Goal: Task Accomplishment & Management: Manage account settings

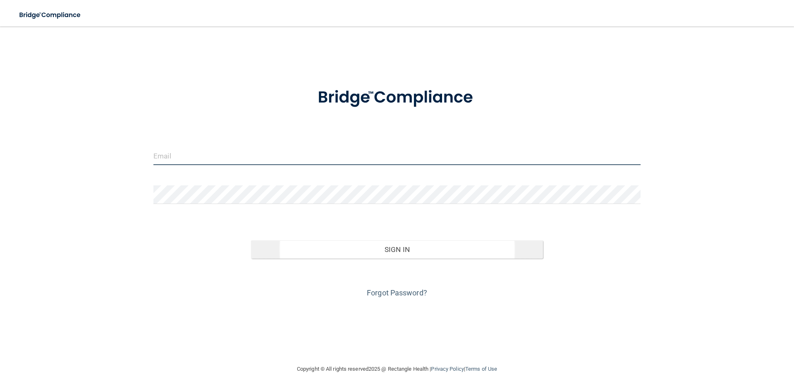
type input "[EMAIL_ADDRESS][DOMAIN_NAME]"
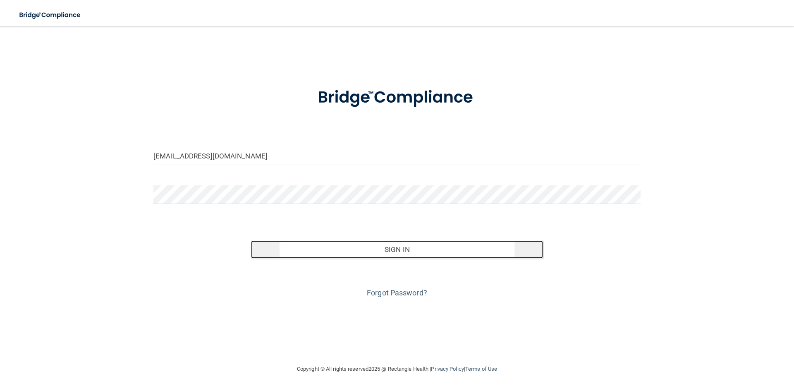
click at [410, 252] on button "Sign In" at bounding box center [397, 249] width 292 height 18
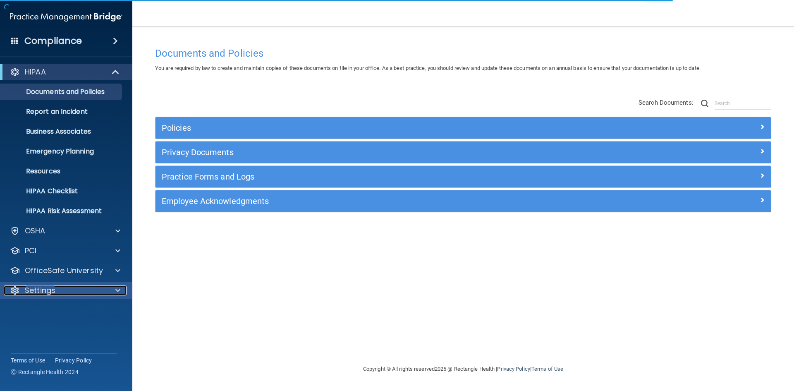
click at [113, 287] on div at bounding box center [116, 290] width 21 height 10
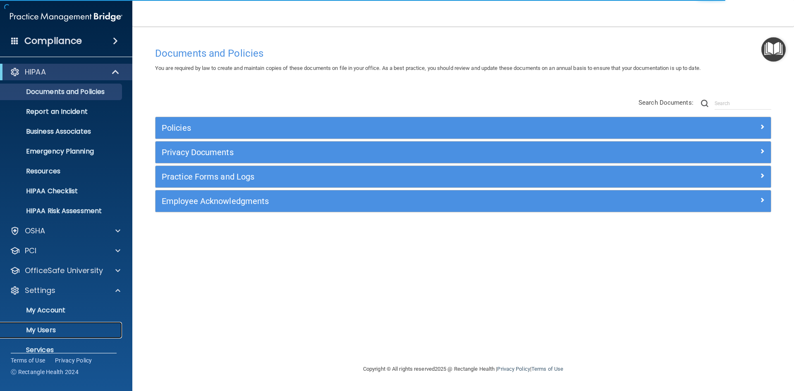
click at [51, 325] on link "My Users" at bounding box center [57, 330] width 130 height 17
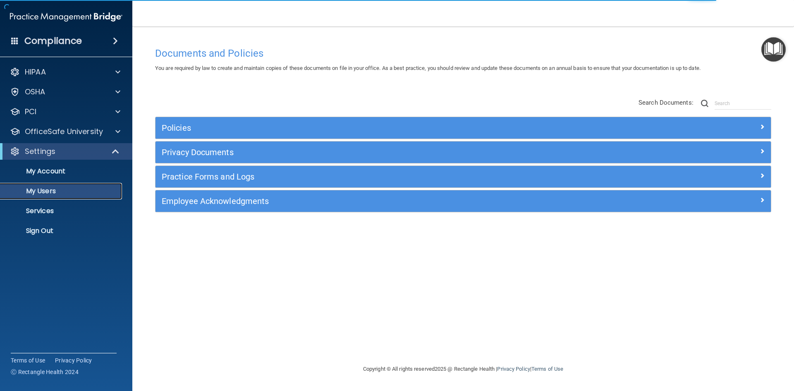
select select "20"
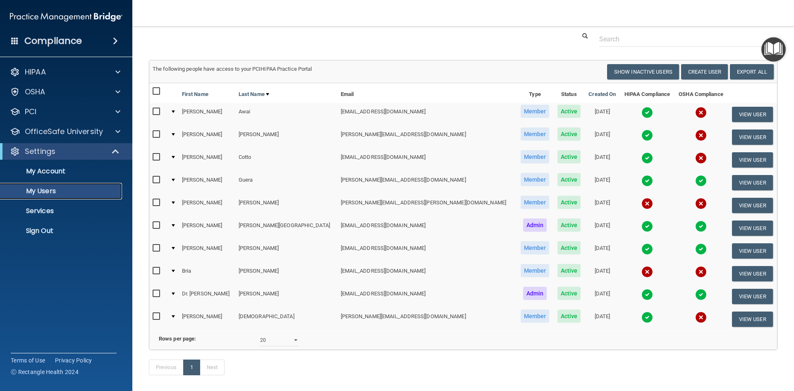
scroll to position [12, 0]
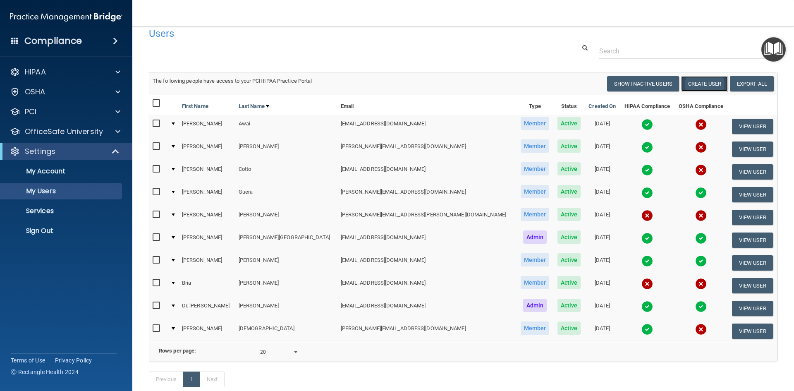
click at [691, 80] on button "Create User" at bounding box center [704, 83] width 47 height 15
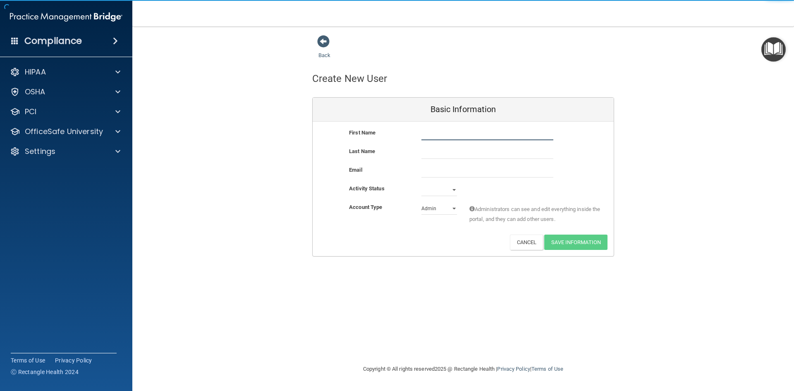
click at [443, 132] on input "text" at bounding box center [487, 134] width 132 height 12
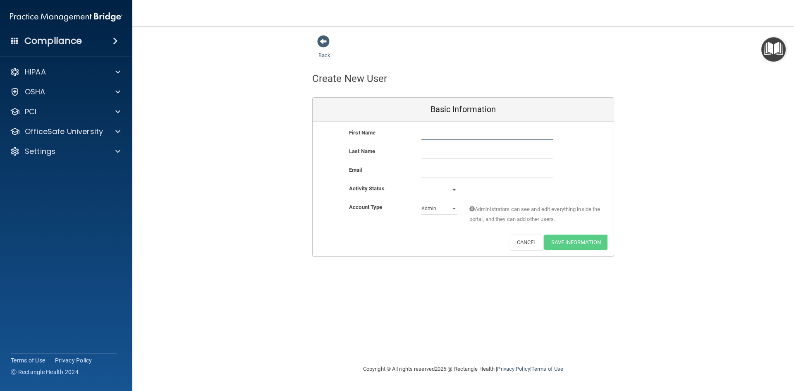
click at [443, 132] on input "text" at bounding box center [487, 134] width 132 height 12
type input "[PERSON_NAME]"
click at [455, 147] on input "text" at bounding box center [487, 152] width 132 height 12
type input "[PERSON_NAME]"
click at [459, 170] on input "email" at bounding box center [487, 171] width 132 height 12
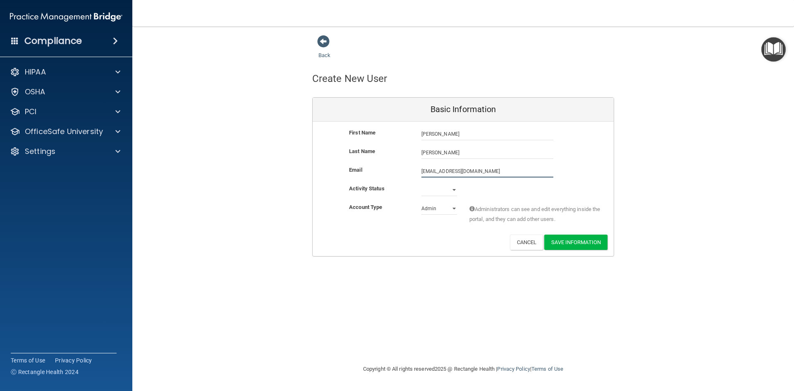
type input "[EMAIL_ADDRESS][DOMAIN_NAME]"
click at [450, 190] on select "Active Inactive" at bounding box center [439, 191] width 36 height 12
select select "active"
click at [421, 184] on select "Active Inactive" at bounding box center [439, 190] width 36 height 12
drag, startPoint x: 505, startPoint y: 163, endPoint x: 528, endPoint y: 159, distance: 23.1
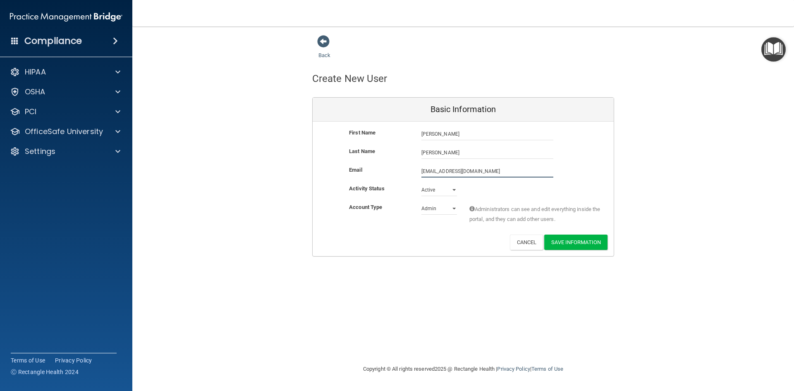
click at [528, 159] on div "First Name [PERSON_NAME] [PERSON_NAME] Last Name [PERSON_NAME] Email [EMAIL_ADD…" at bounding box center [463, 189] width 301 height 134
click at [571, 179] on div "Email [EMAIL_ADDRESS][DOMAIN_NAME] [EMAIL_ADDRESS][DOMAIN_NAME]" at bounding box center [463, 174] width 301 height 19
click at [452, 205] on select "Admin Member" at bounding box center [439, 208] width 36 height 12
select select "practice_member"
click at [421, 202] on select "Admin Member" at bounding box center [439, 208] width 36 height 12
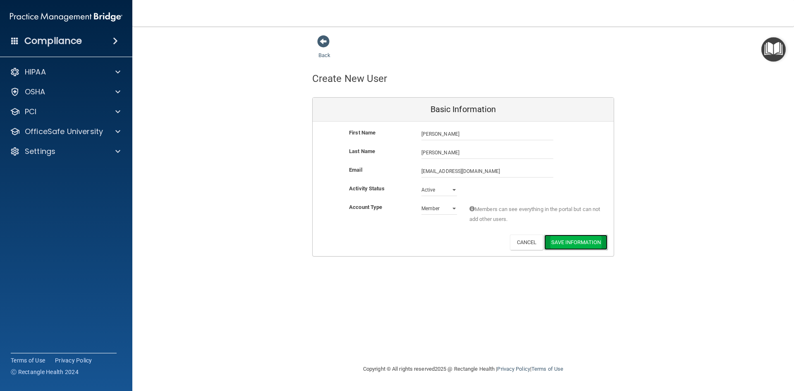
click at [585, 238] on button "Save Information" at bounding box center [575, 241] width 63 height 15
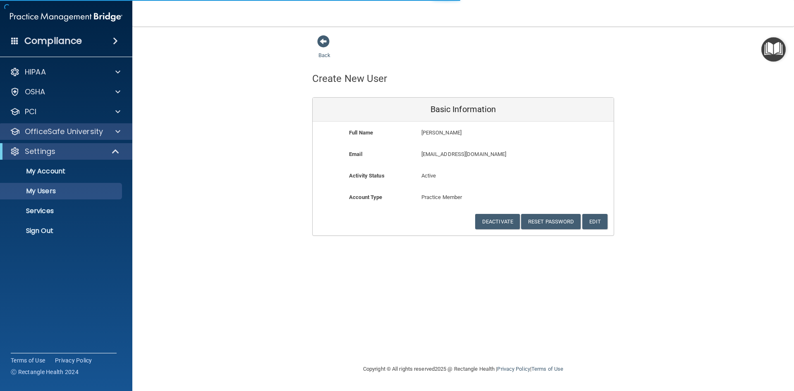
select select "20"
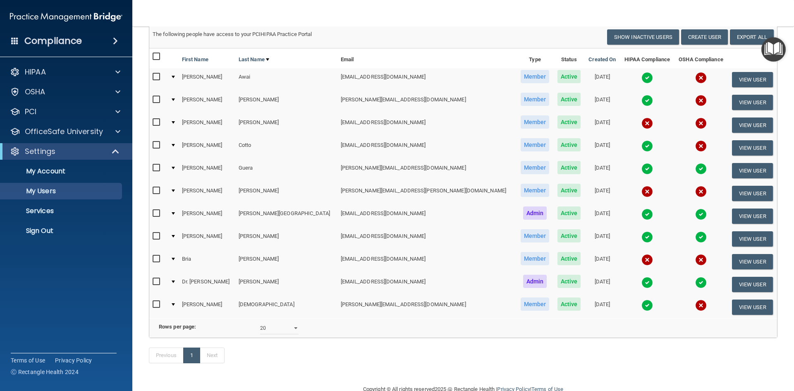
scroll to position [121, 0]
